Goal: Navigation & Orientation: Find specific page/section

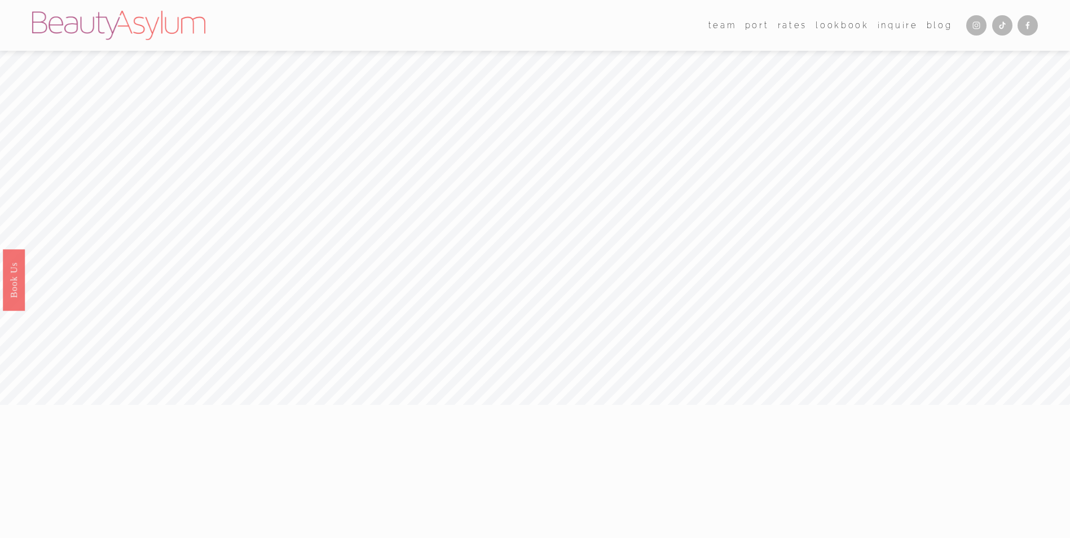
click at [0, 0] on link "Charlotte" at bounding box center [0, 0] width 0 height 0
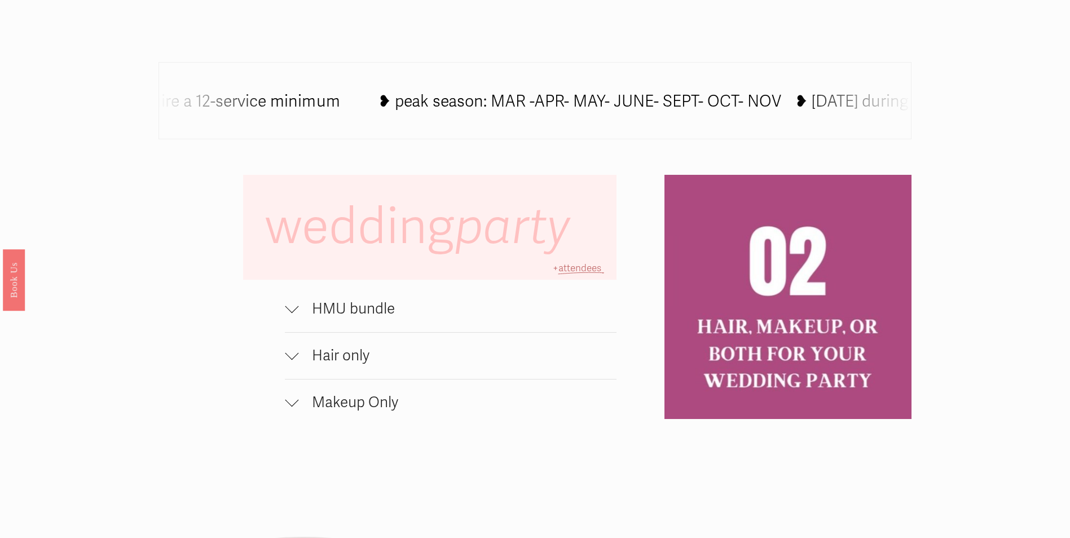
scroll to position [790, 0]
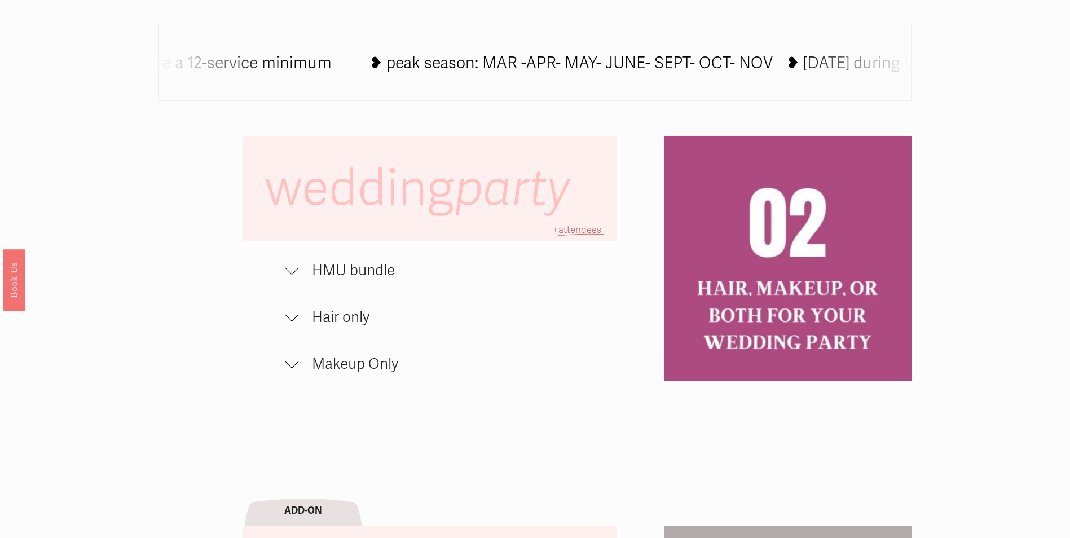
click at [528, 294] on button "HMU bundle" at bounding box center [450, 271] width 331 height 46
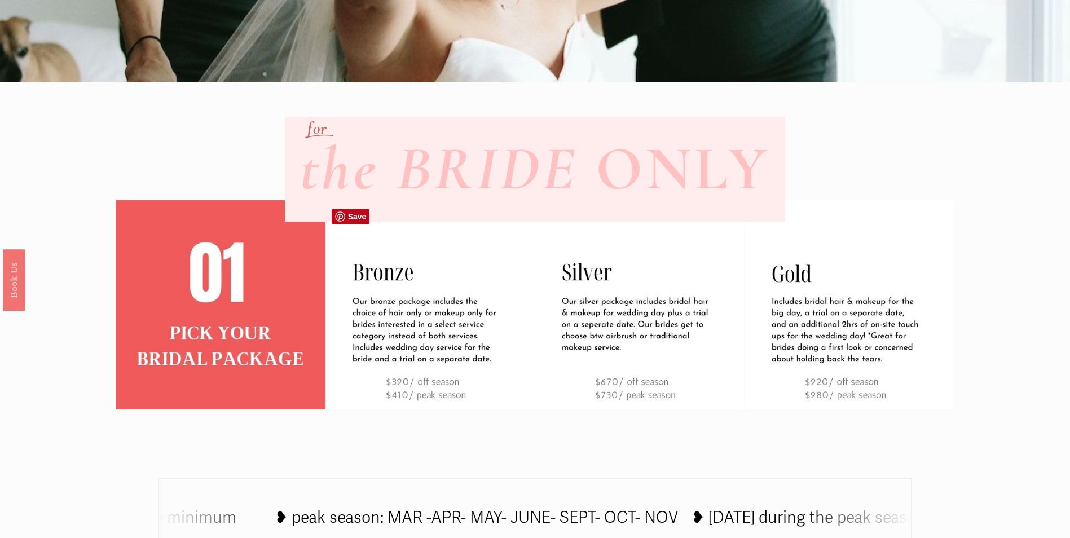
scroll to position [0, 0]
